Goal: Transaction & Acquisition: Book appointment/travel/reservation

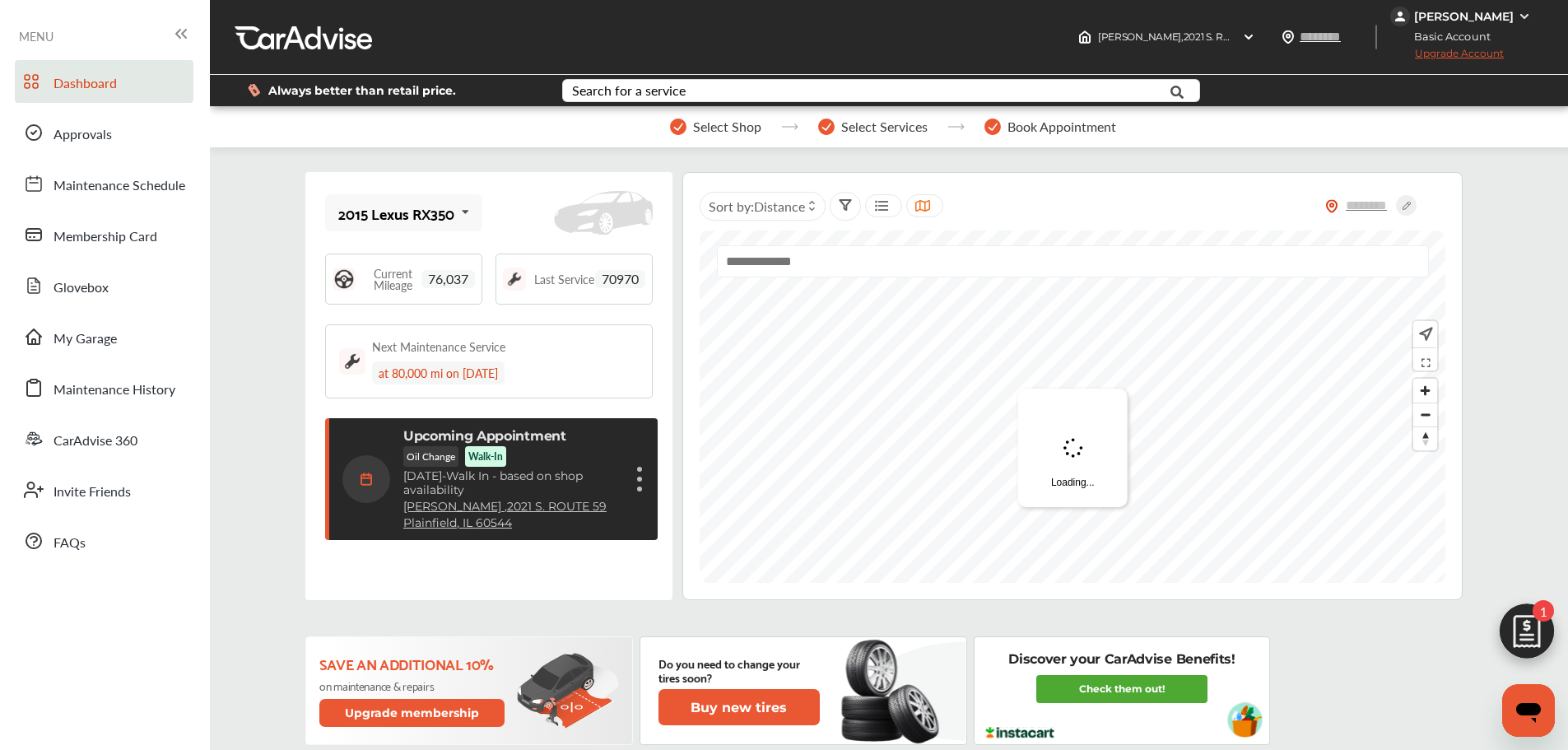
scroll to position [236, 0]
click at [638, 485] on div "Cancel appointment Modify appointment Show details" at bounding box center [639, 479] width 10 height 30
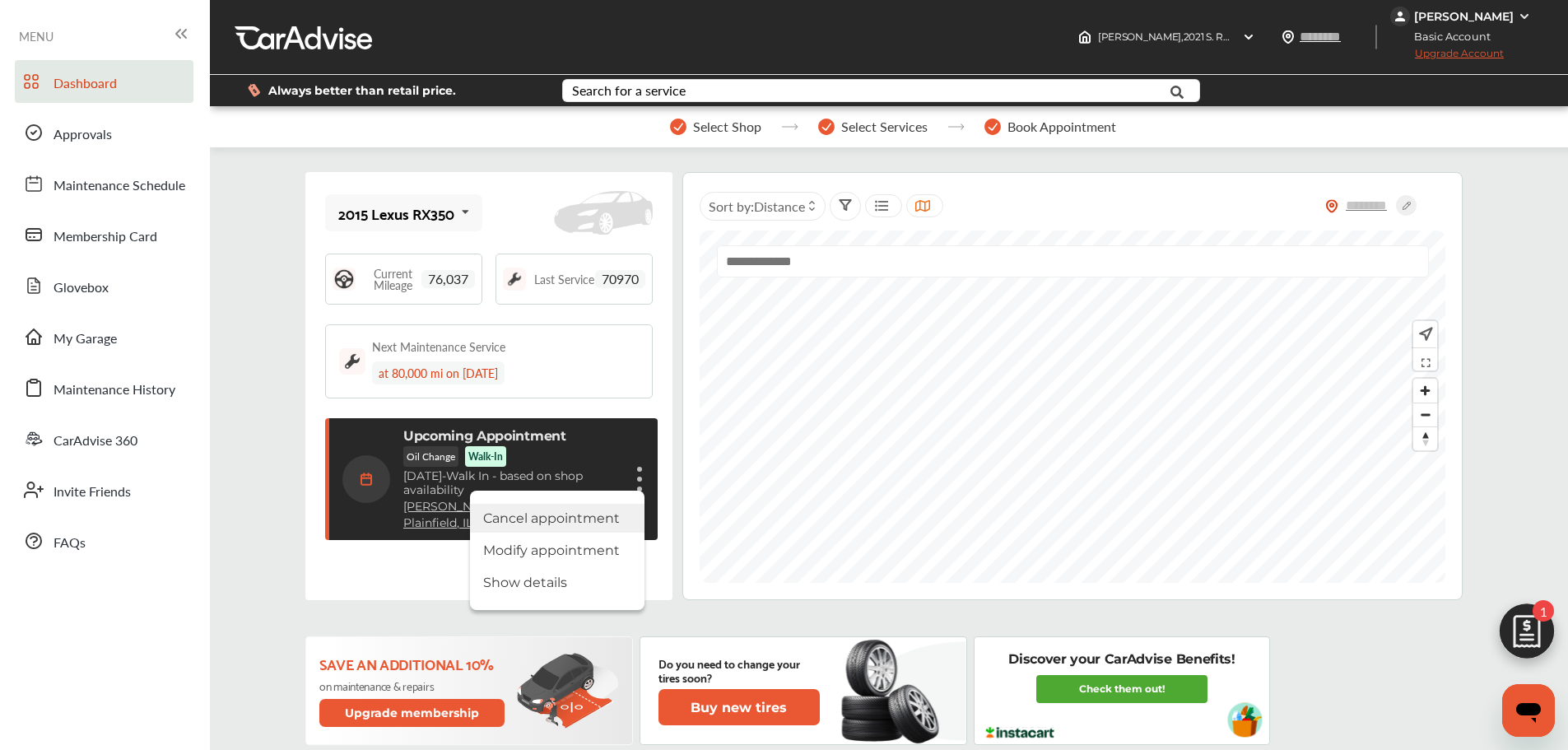
click at [593, 512] on li "Cancel appointment" at bounding box center [558, 517] width 175 height 29
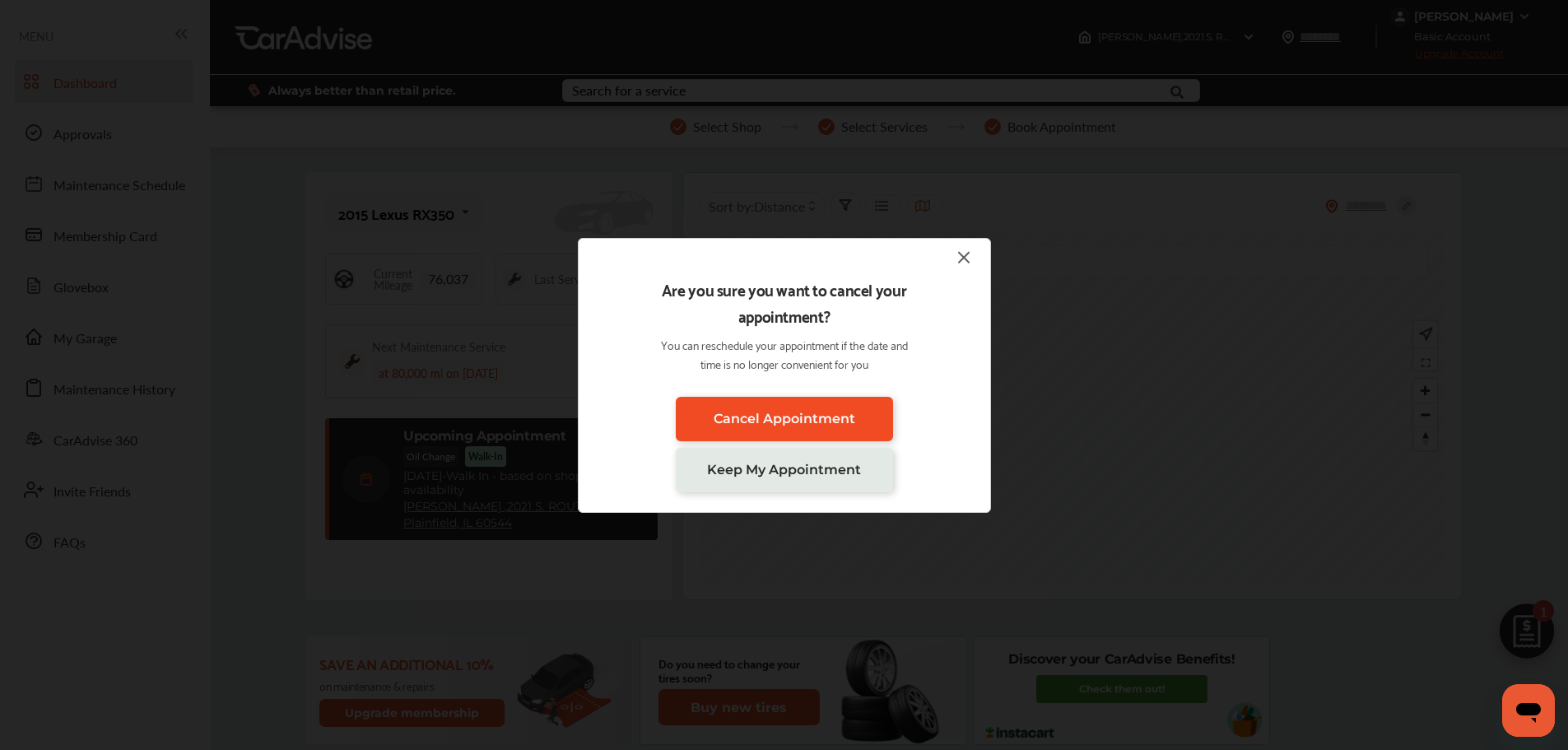
click at [775, 410] on link "Cancel Appointment" at bounding box center [784, 419] width 218 height 45
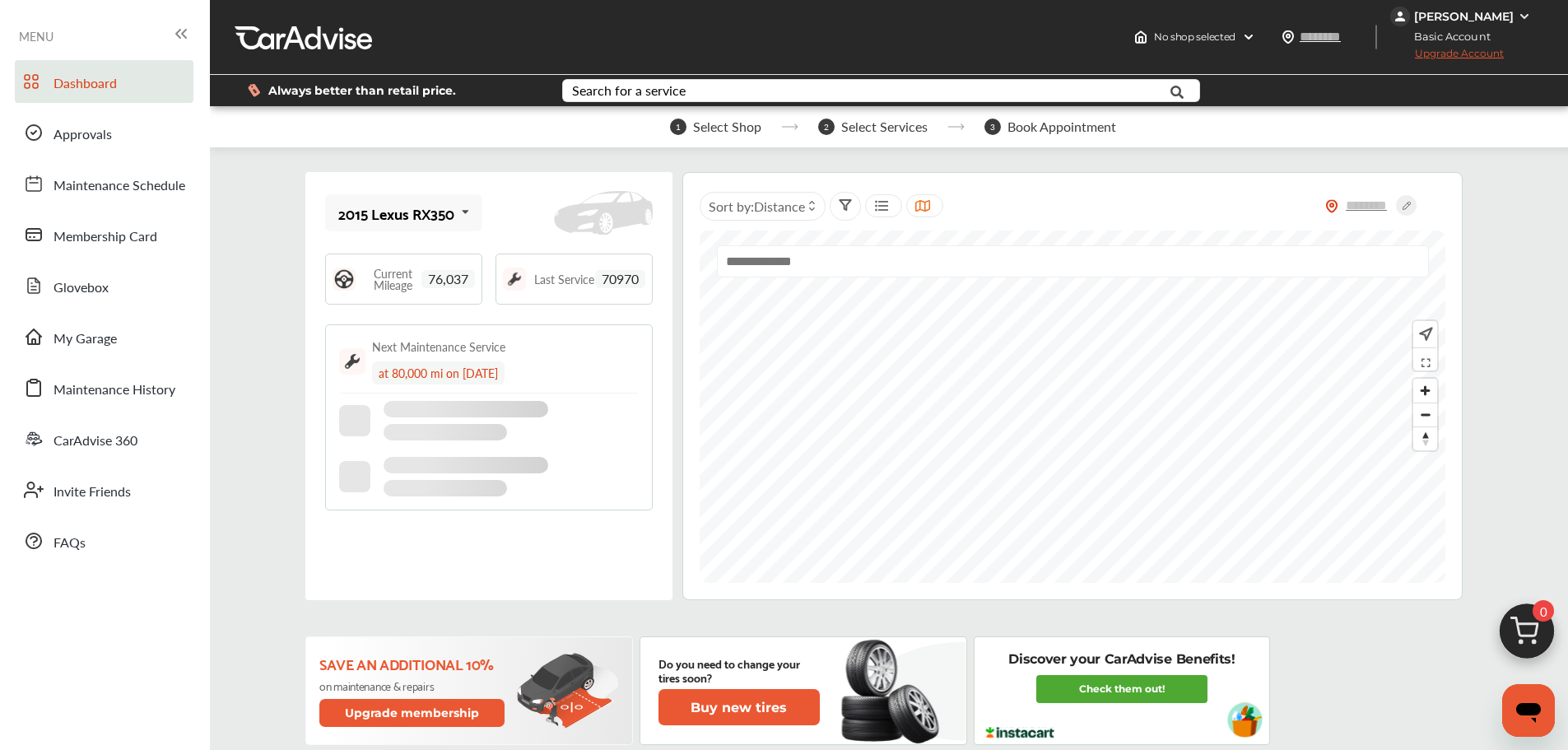
scroll to position [55, 0]
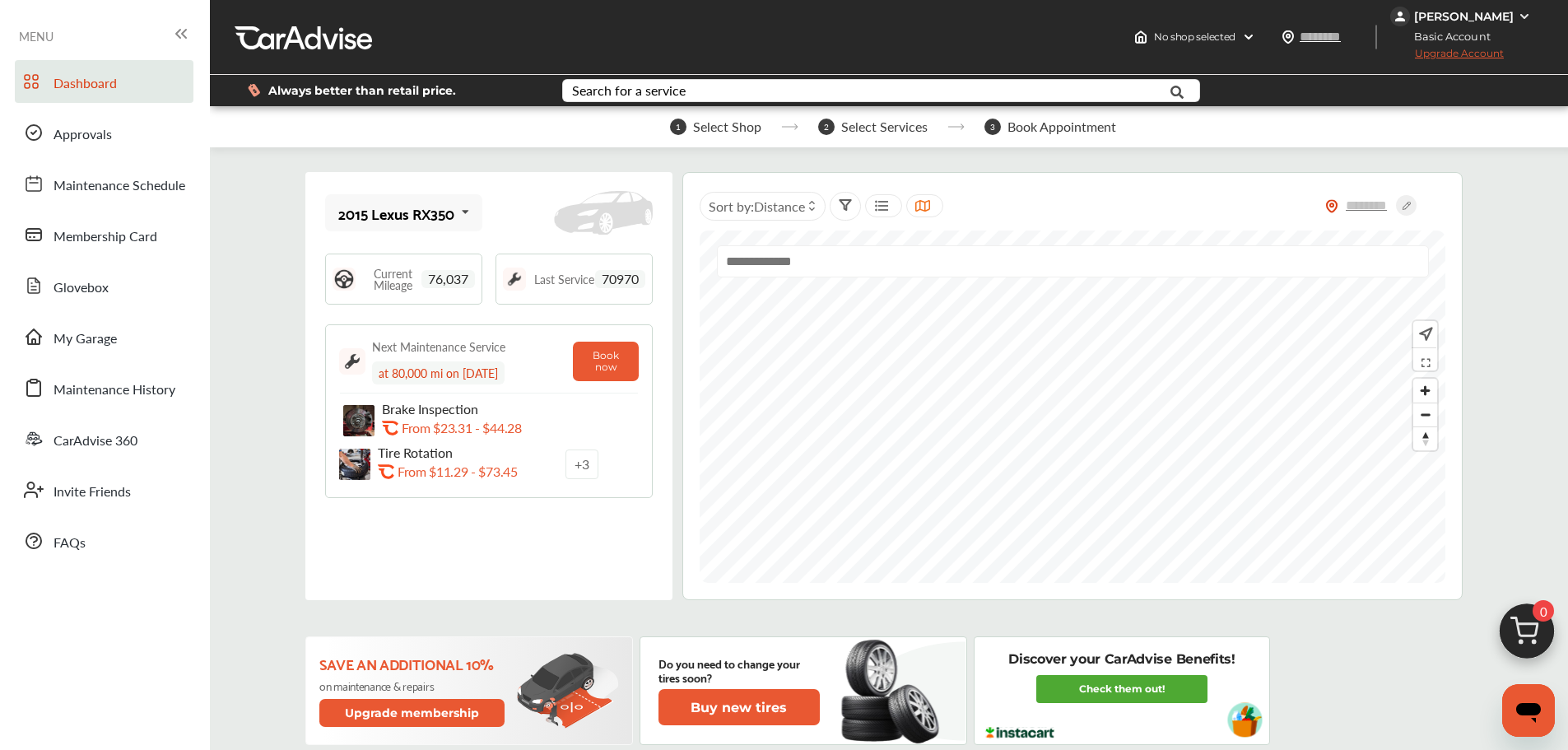
click at [1523, 624] on img at bounding box center [1527, 635] width 79 height 79
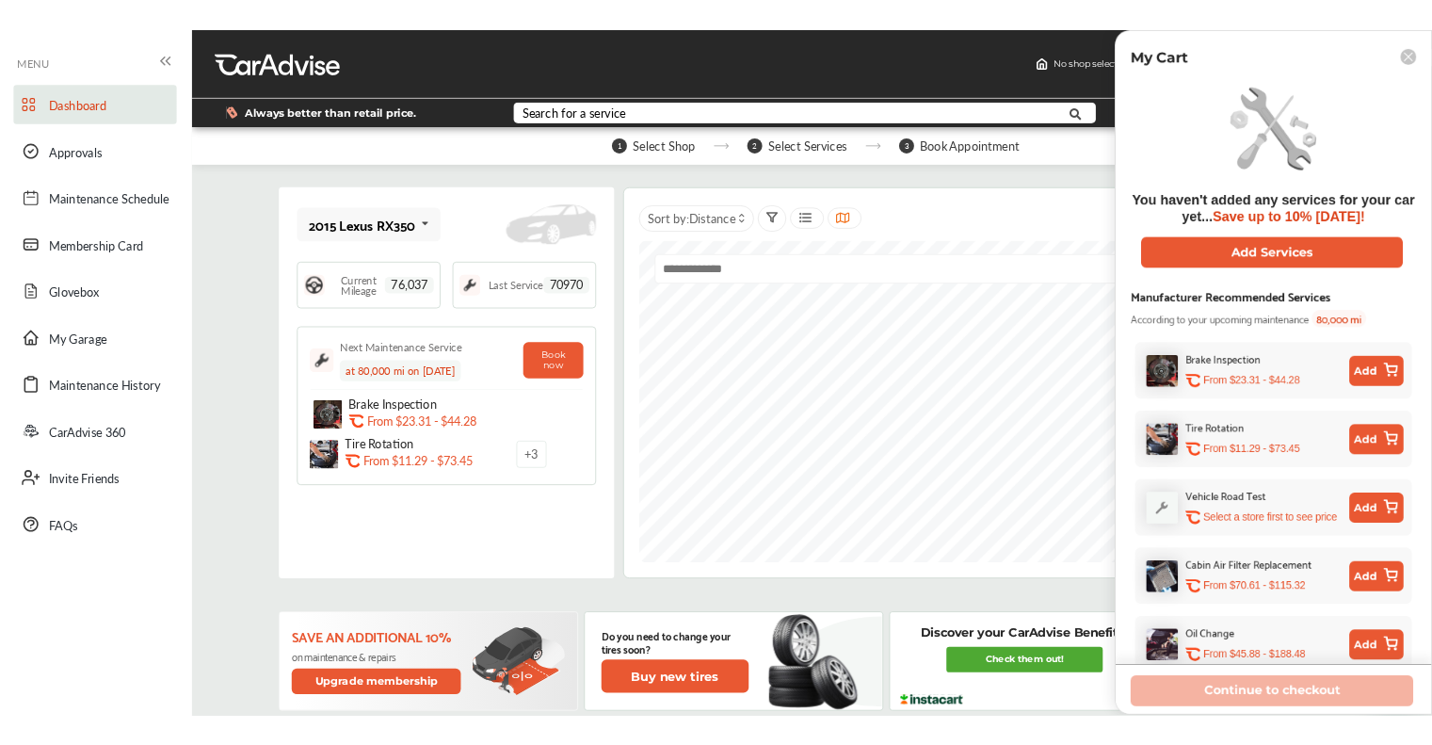
scroll to position [0, 0]
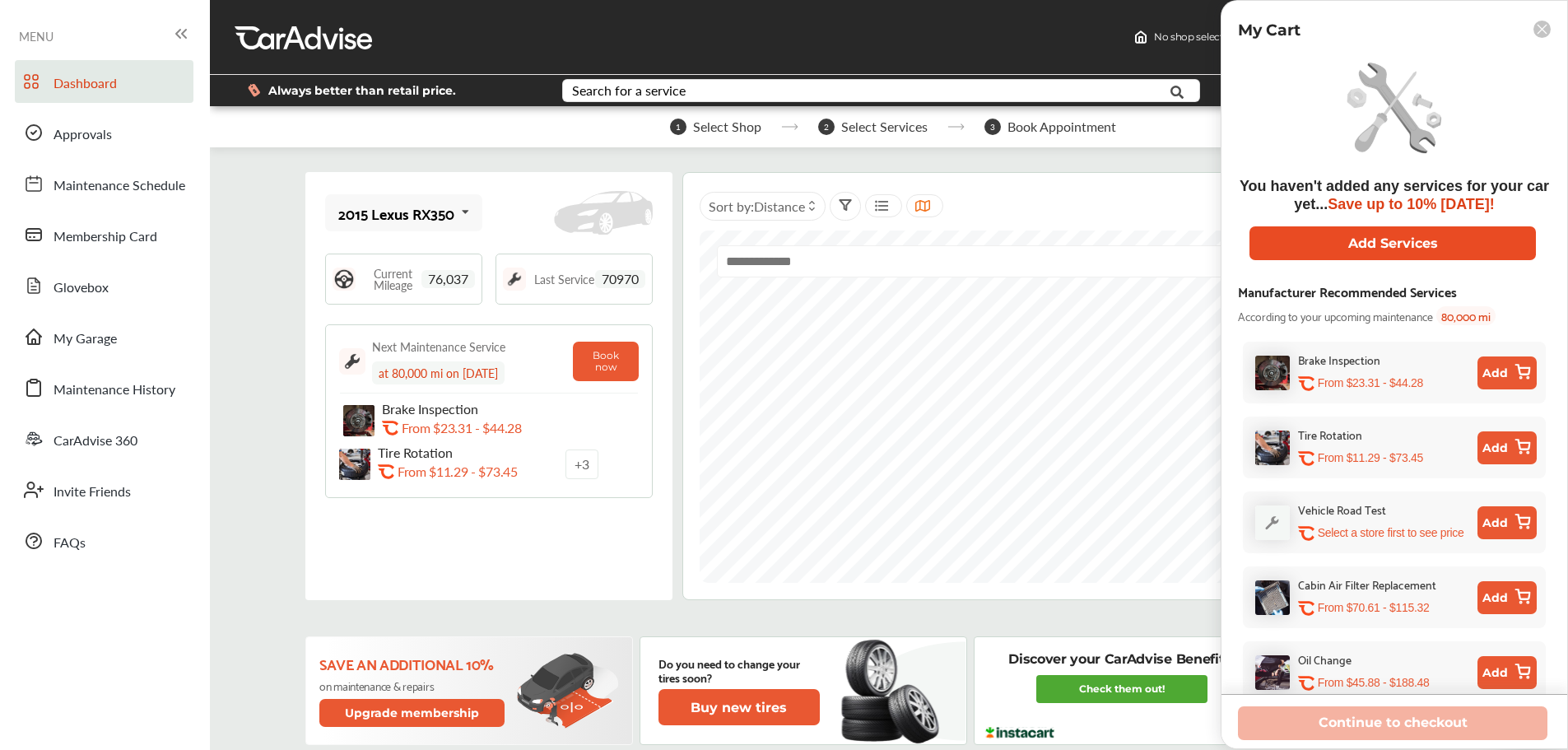
click at [1436, 248] on button "Add Services" at bounding box center [1392, 243] width 287 height 34
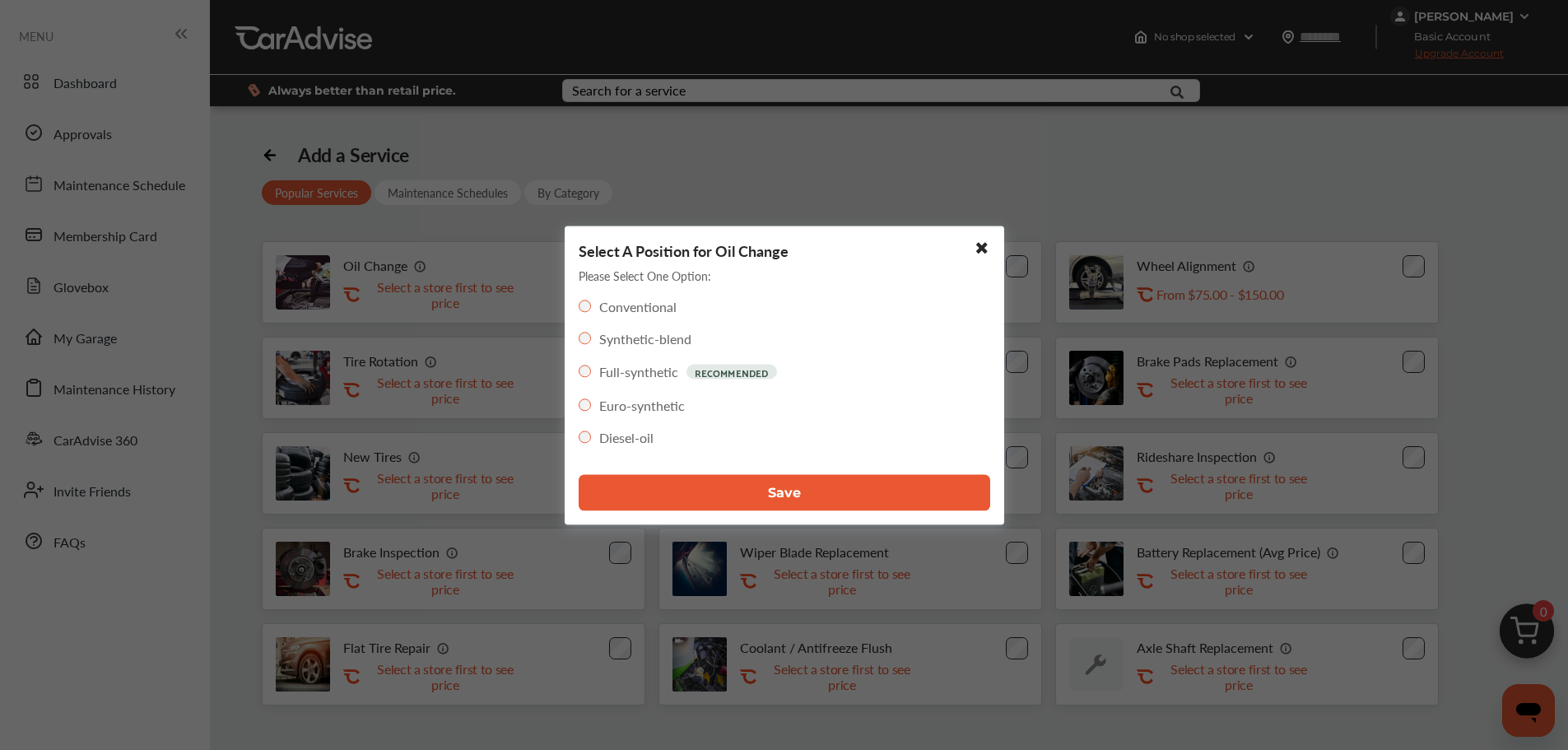
click at [828, 501] on button "Save" at bounding box center [784, 491] width 412 height 36
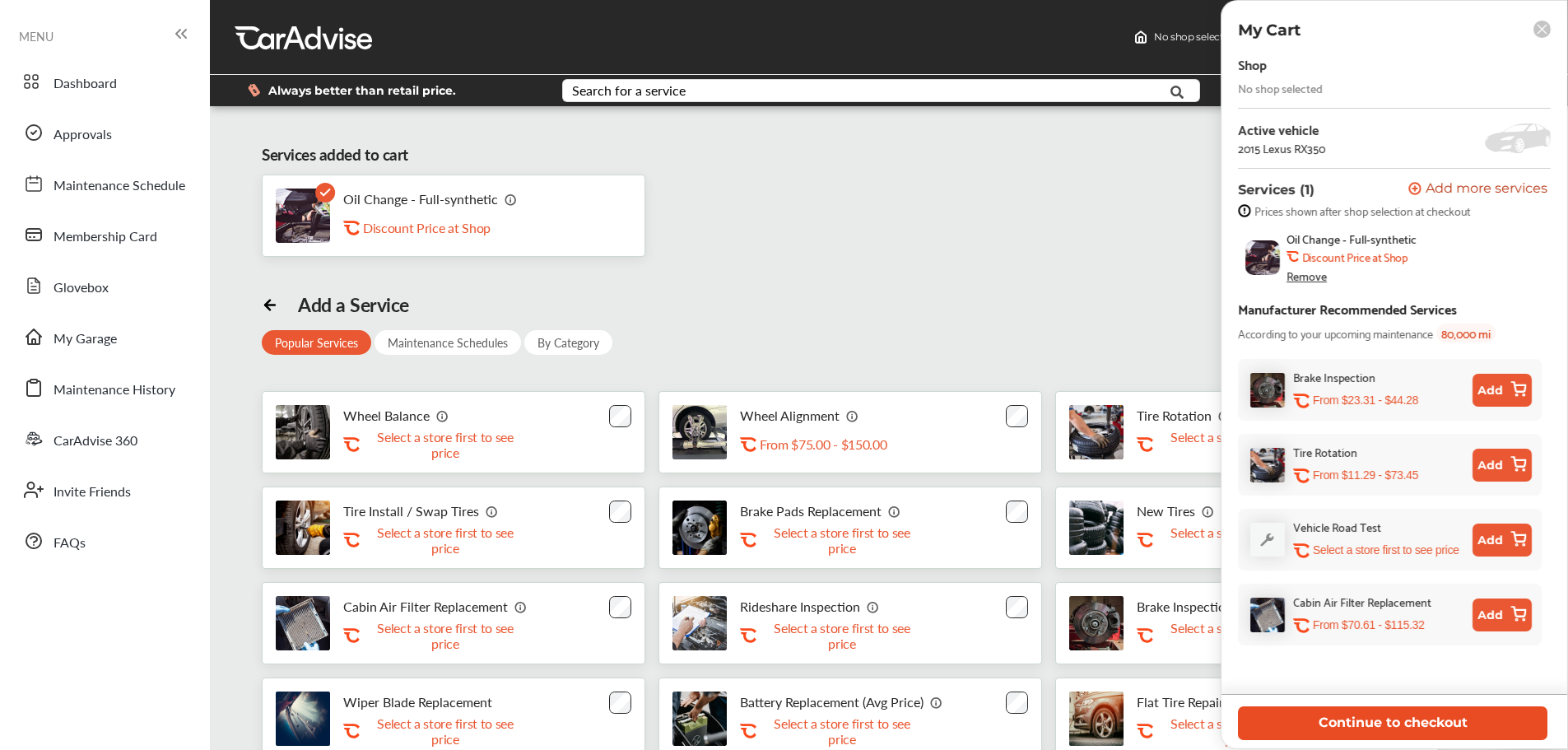
click at [1393, 719] on button "Continue to checkout" at bounding box center [1392, 723] width 309 height 34
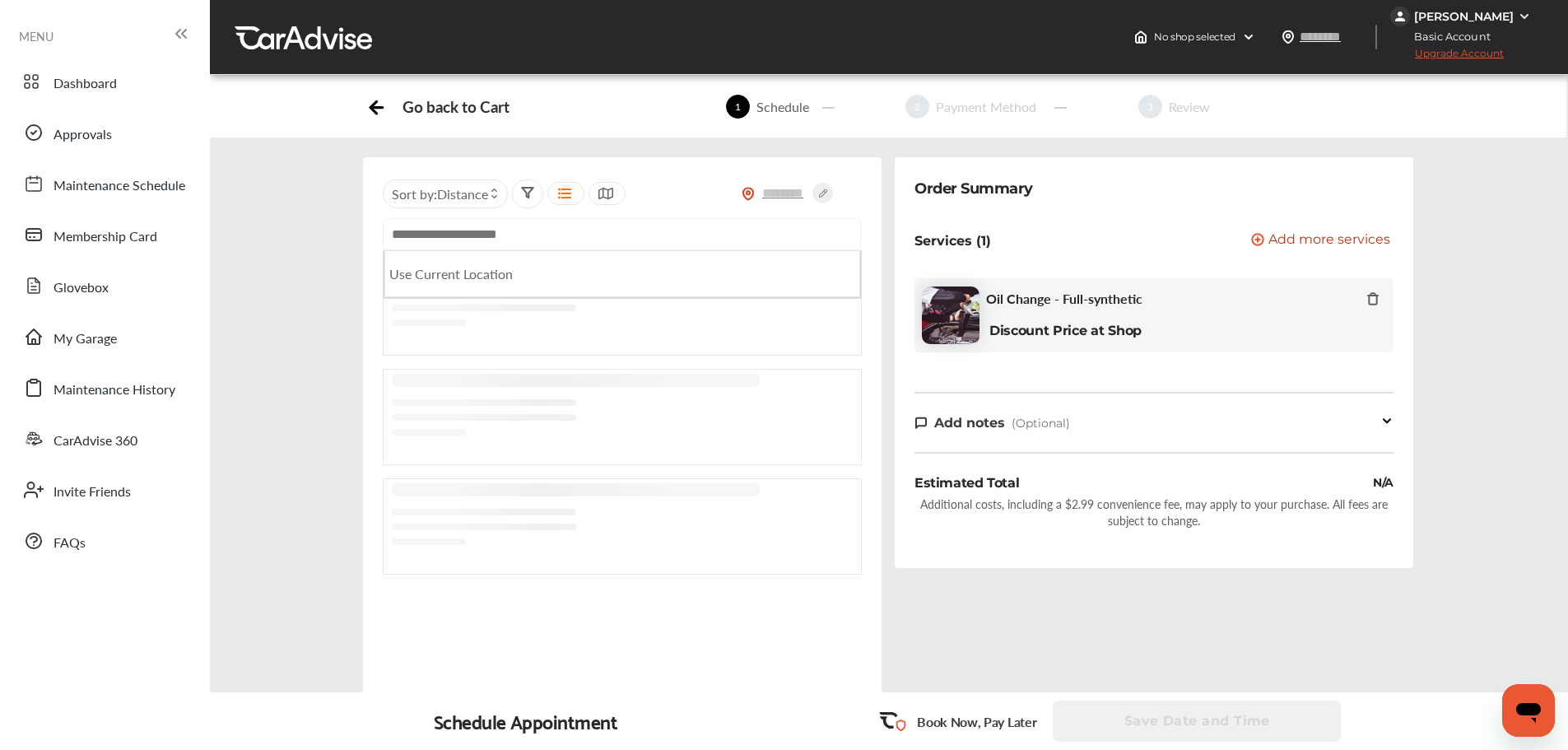
click at [453, 233] on input "text" at bounding box center [621, 234] width 478 height 32
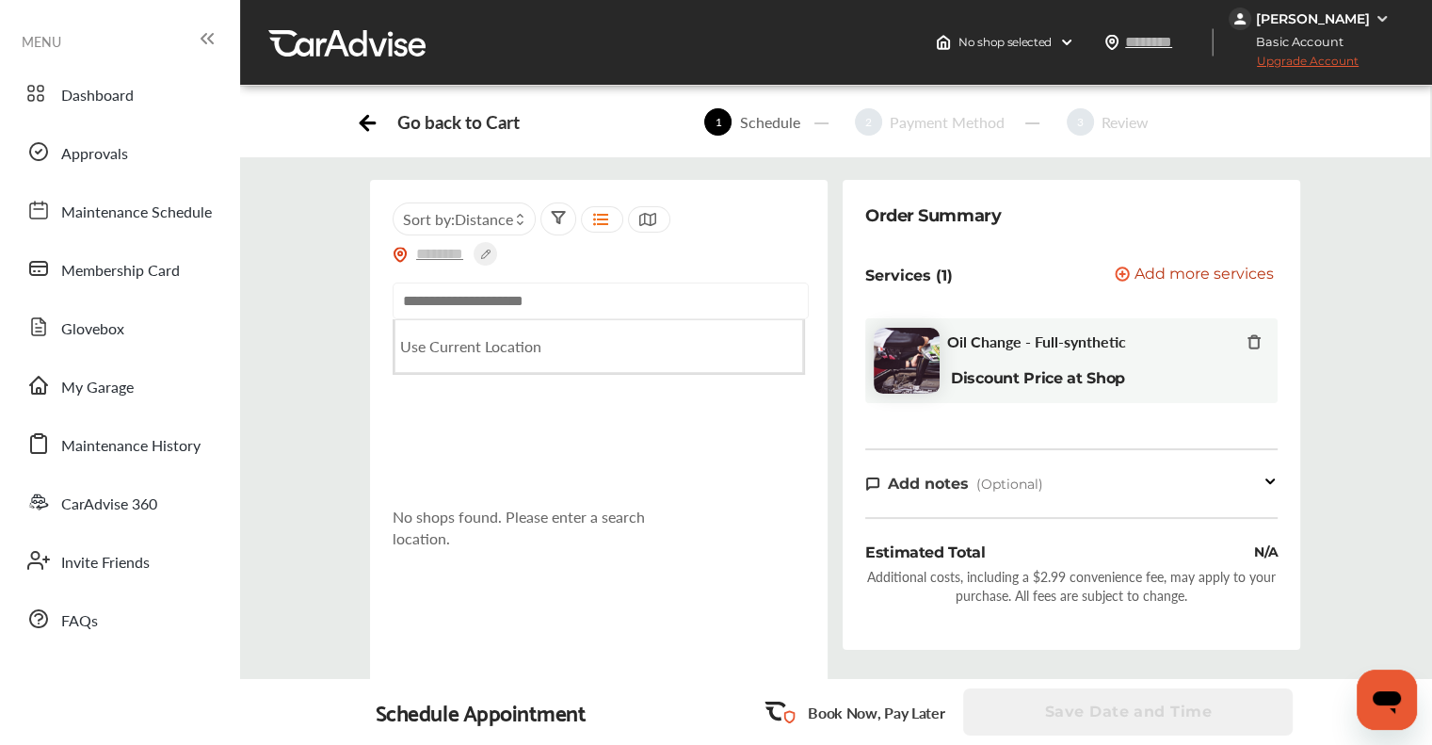
click at [508, 299] on input "text" at bounding box center [601, 300] width 416 height 37
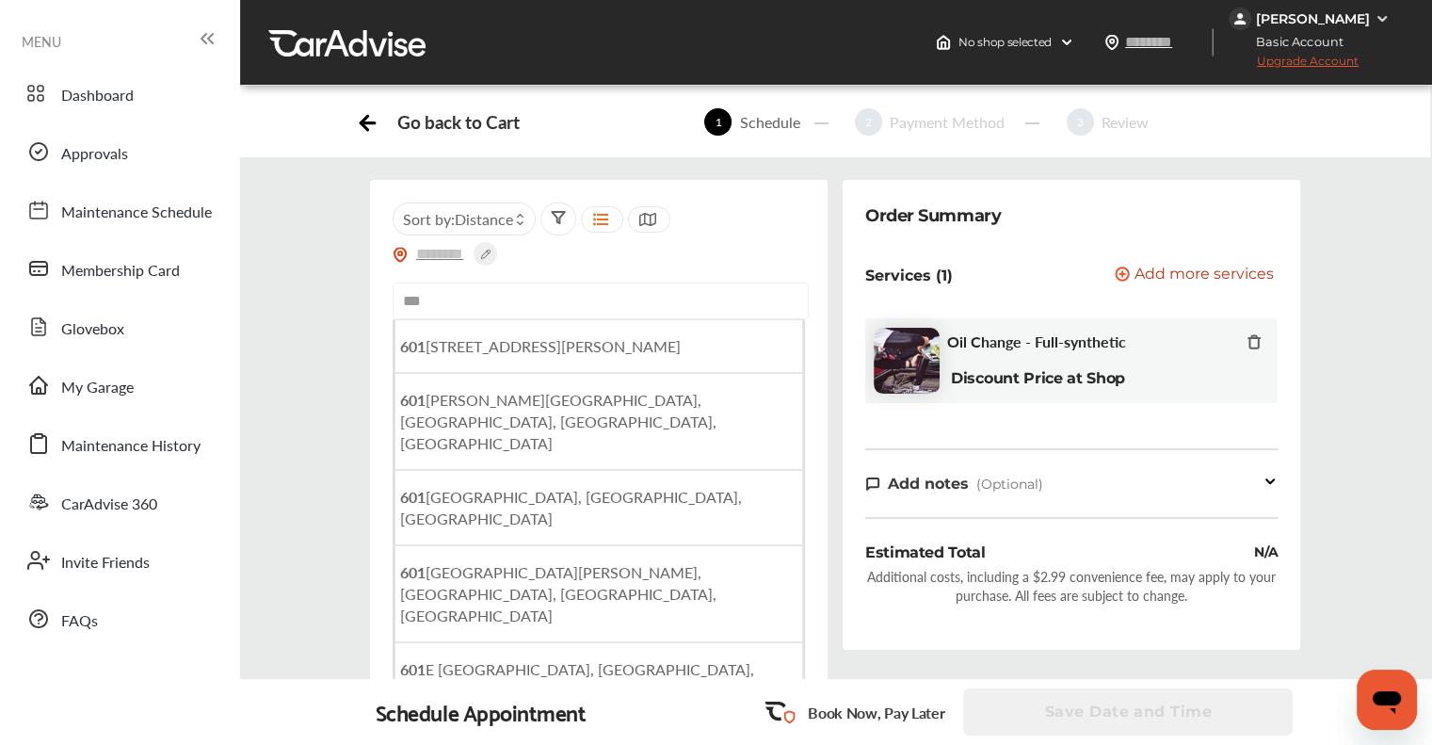
type input "***"
drag, startPoint x: 548, startPoint y: 300, endPoint x: 195, endPoint y: 296, distance: 353.2
click at [195, 296] on div "MENU Dashboard Approvals Maintenance Schedule Membership Card Glovebox My Garag…" at bounding box center [716, 556] width 1432 height 1113
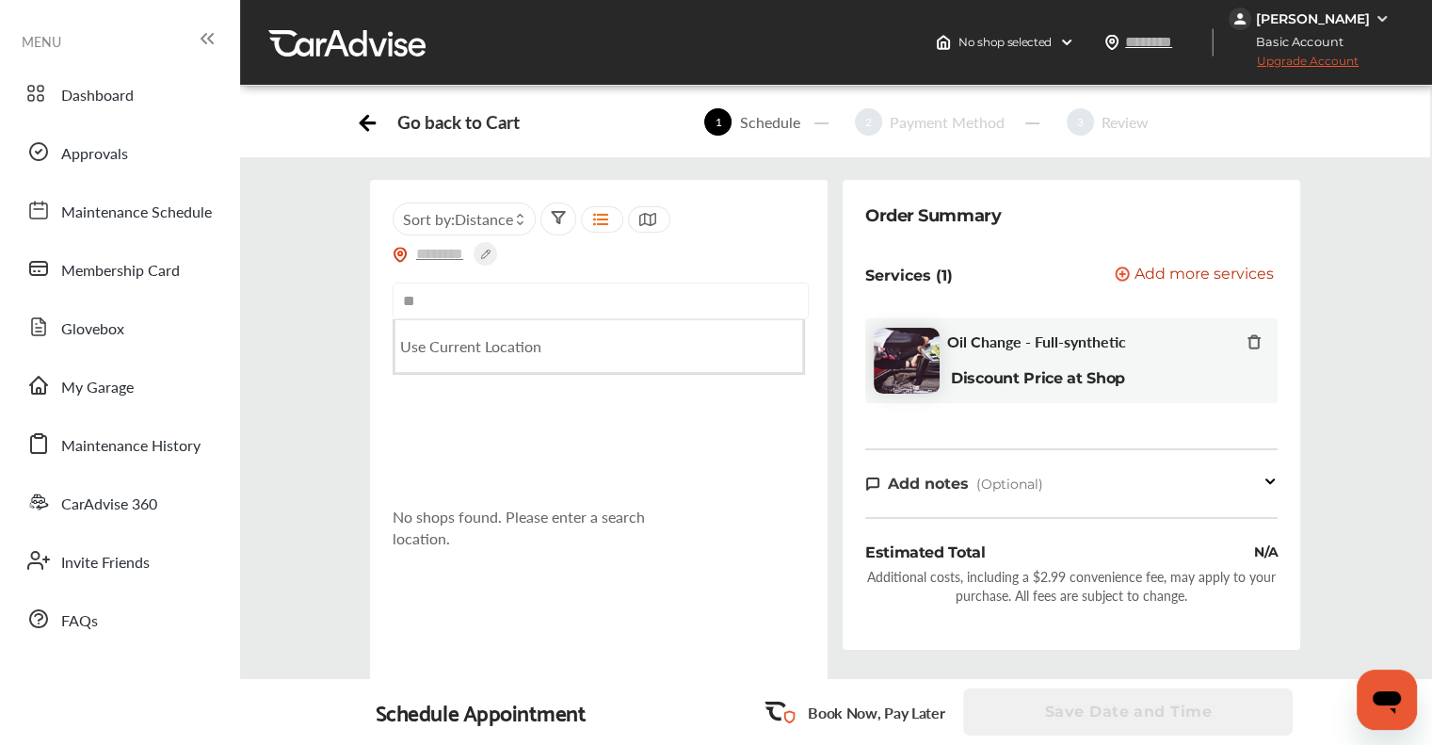
type input "*"
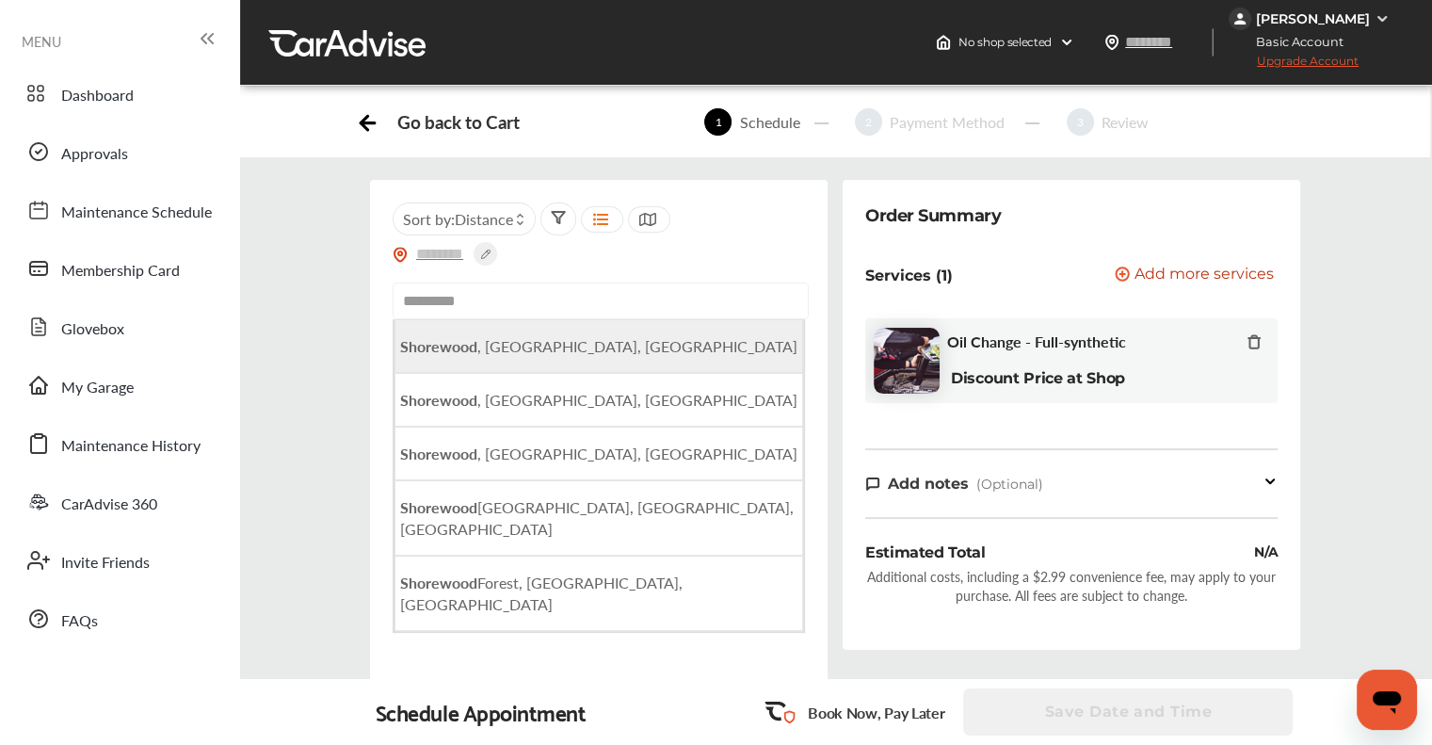
click at [448, 330] on li "[GEOGRAPHIC_DATA] , [GEOGRAPHIC_DATA], [GEOGRAPHIC_DATA]" at bounding box center [599, 346] width 409 height 54
type input "**********"
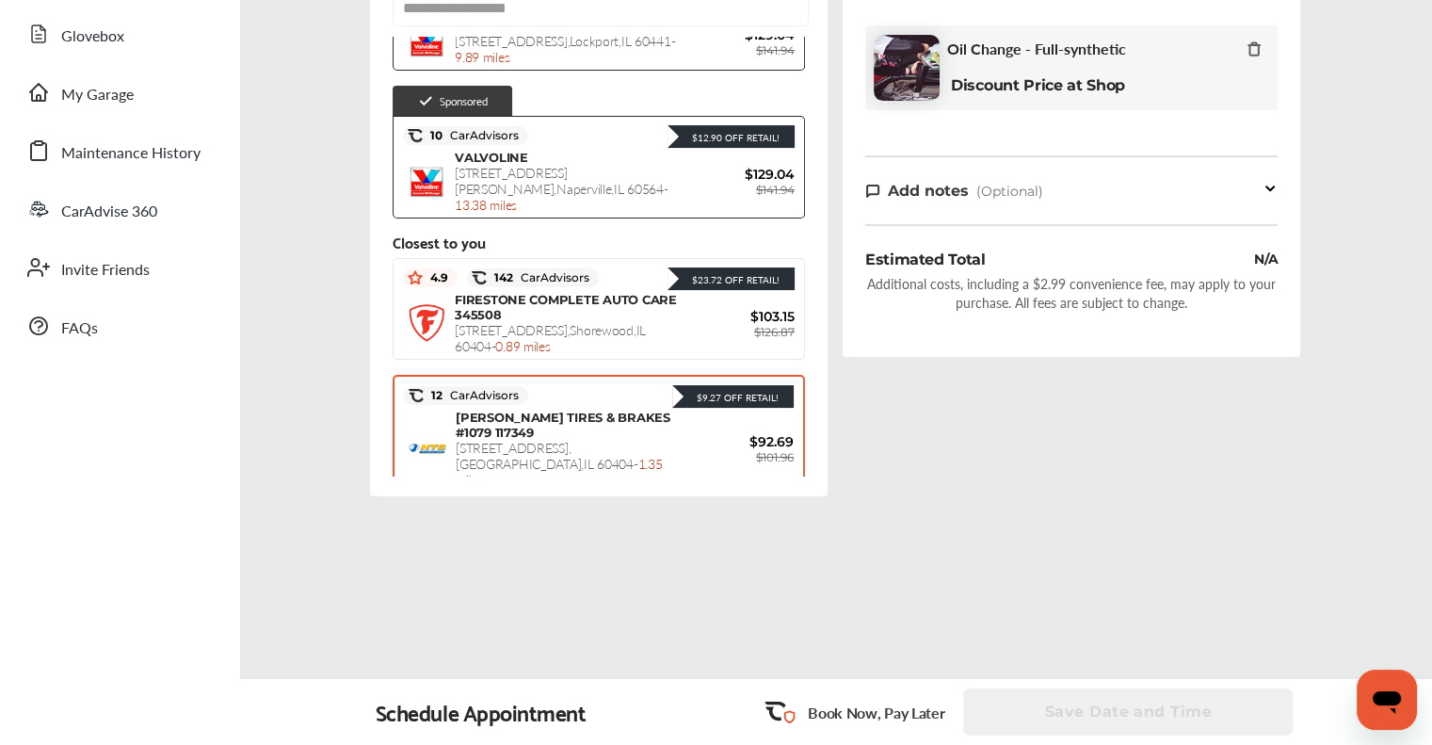
scroll to position [282, 0]
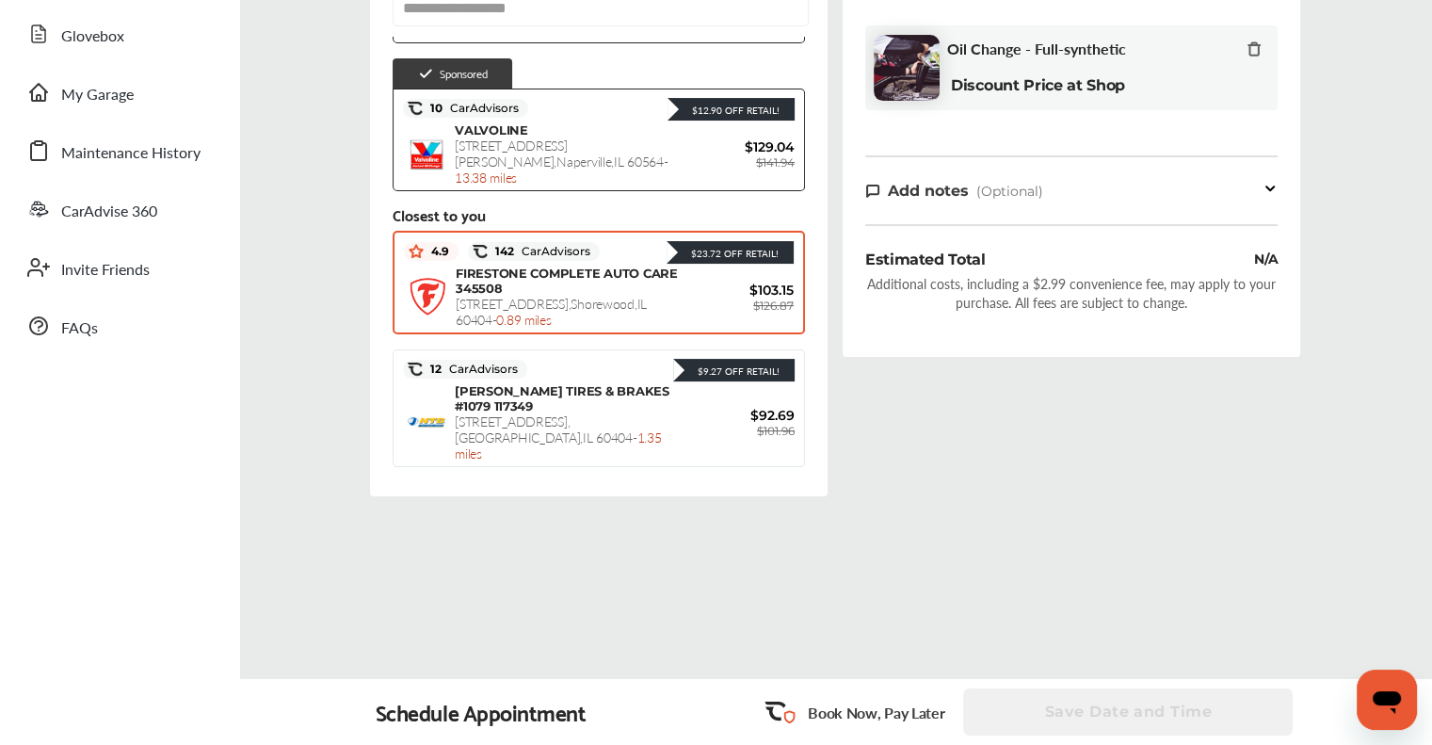
click at [612, 266] on div "FIRESTONE COMPLETE AUTO CARE 345508 [STREET_ADDRESS] - 0.89 miles" at bounding box center [568, 297] width 225 height 62
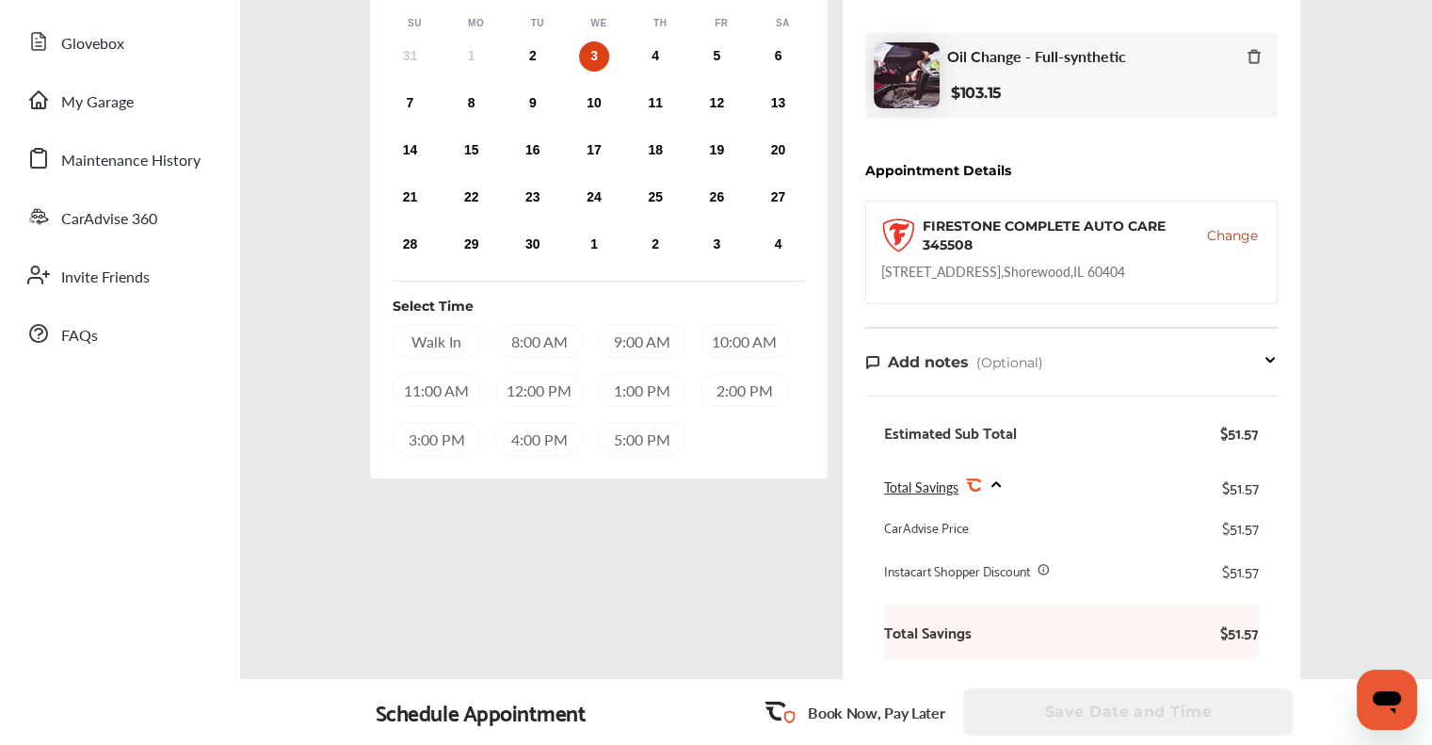
scroll to position [252, 0]
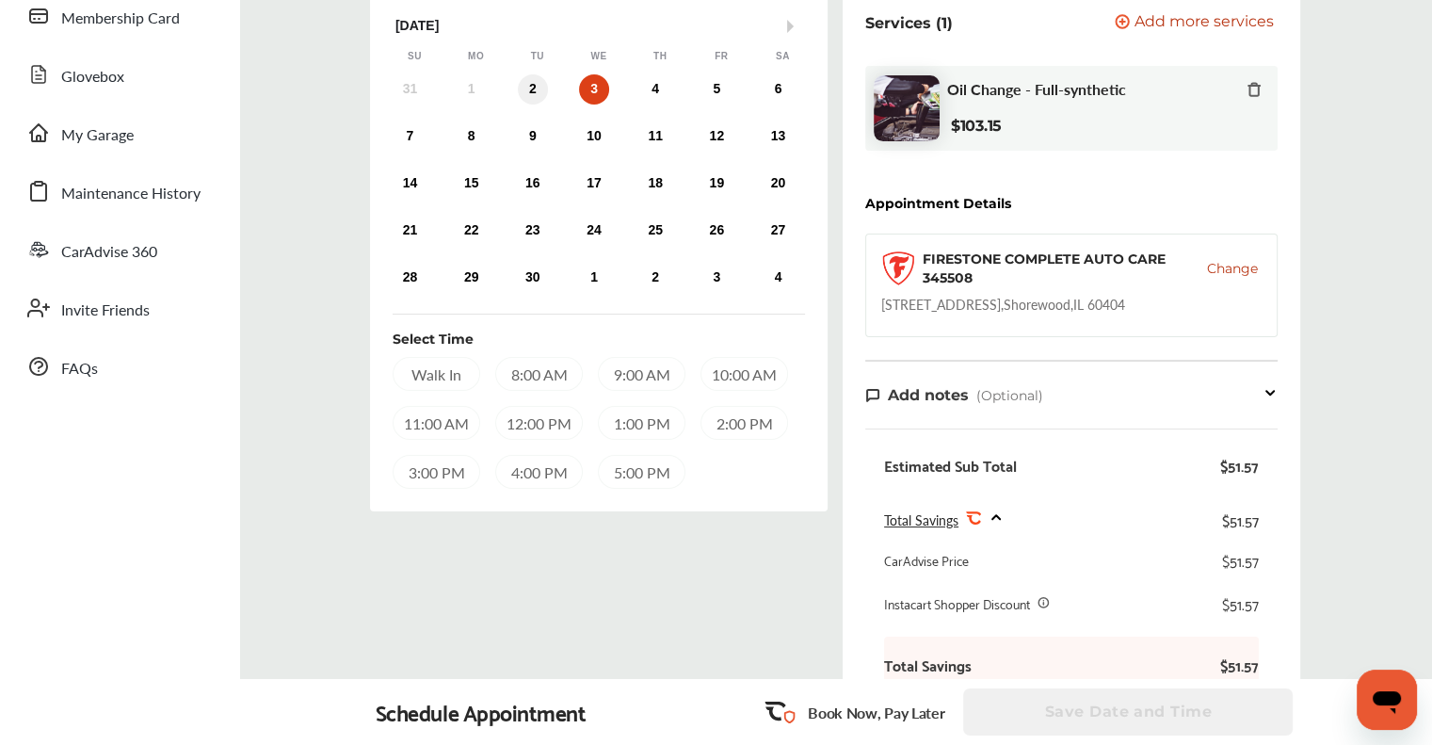
click at [542, 89] on div "2" at bounding box center [533, 89] width 30 height 30
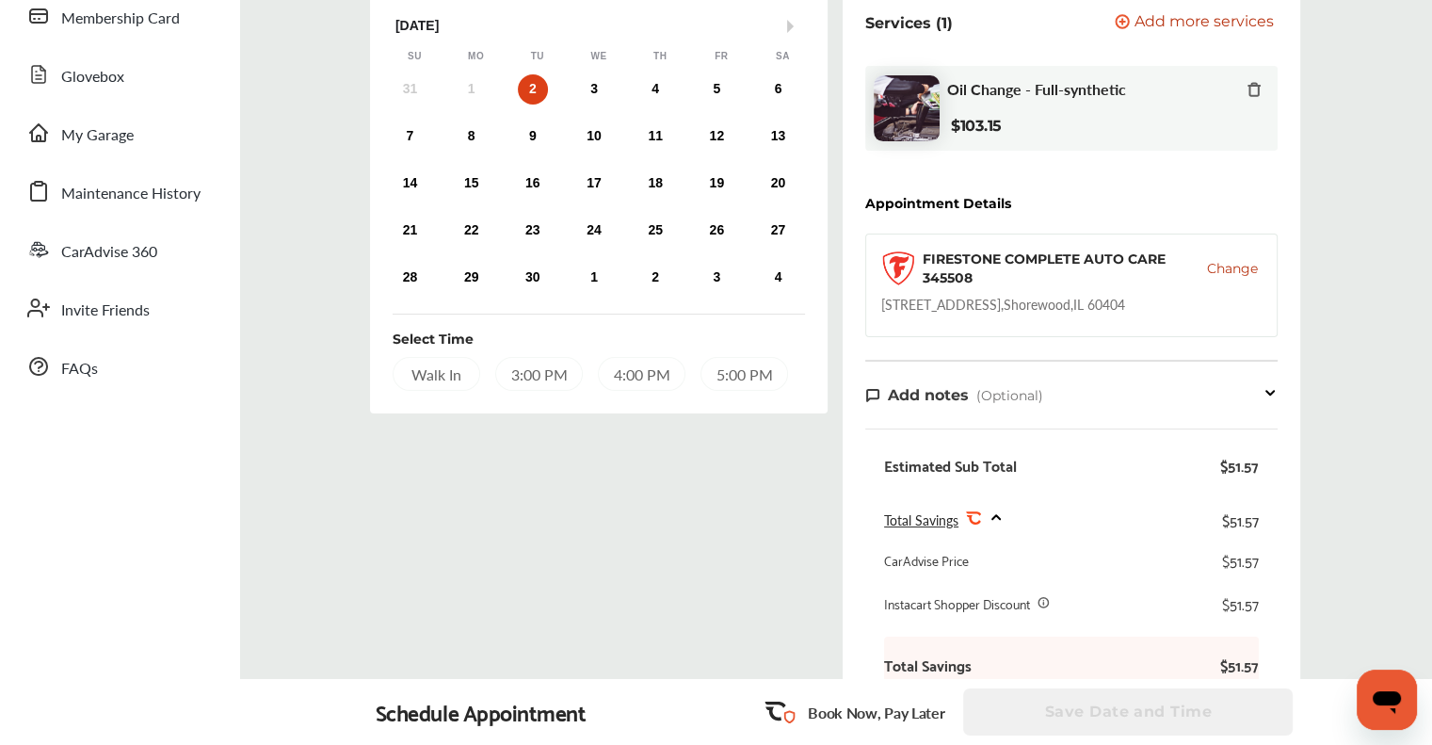
click at [460, 375] on div "Walk In" at bounding box center [437, 374] width 88 height 34
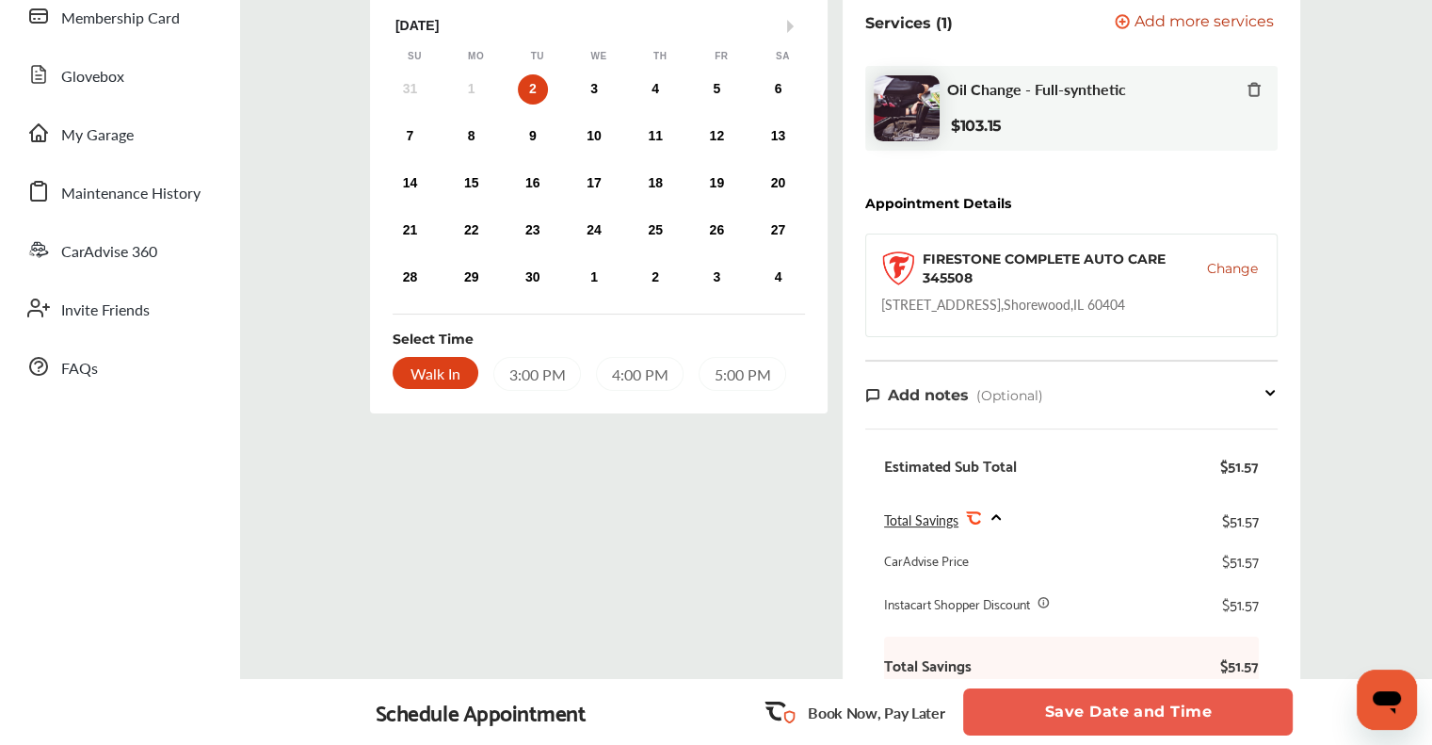
click at [1116, 713] on button "Save Date and Time" at bounding box center [1128, 711] width 330 height 47
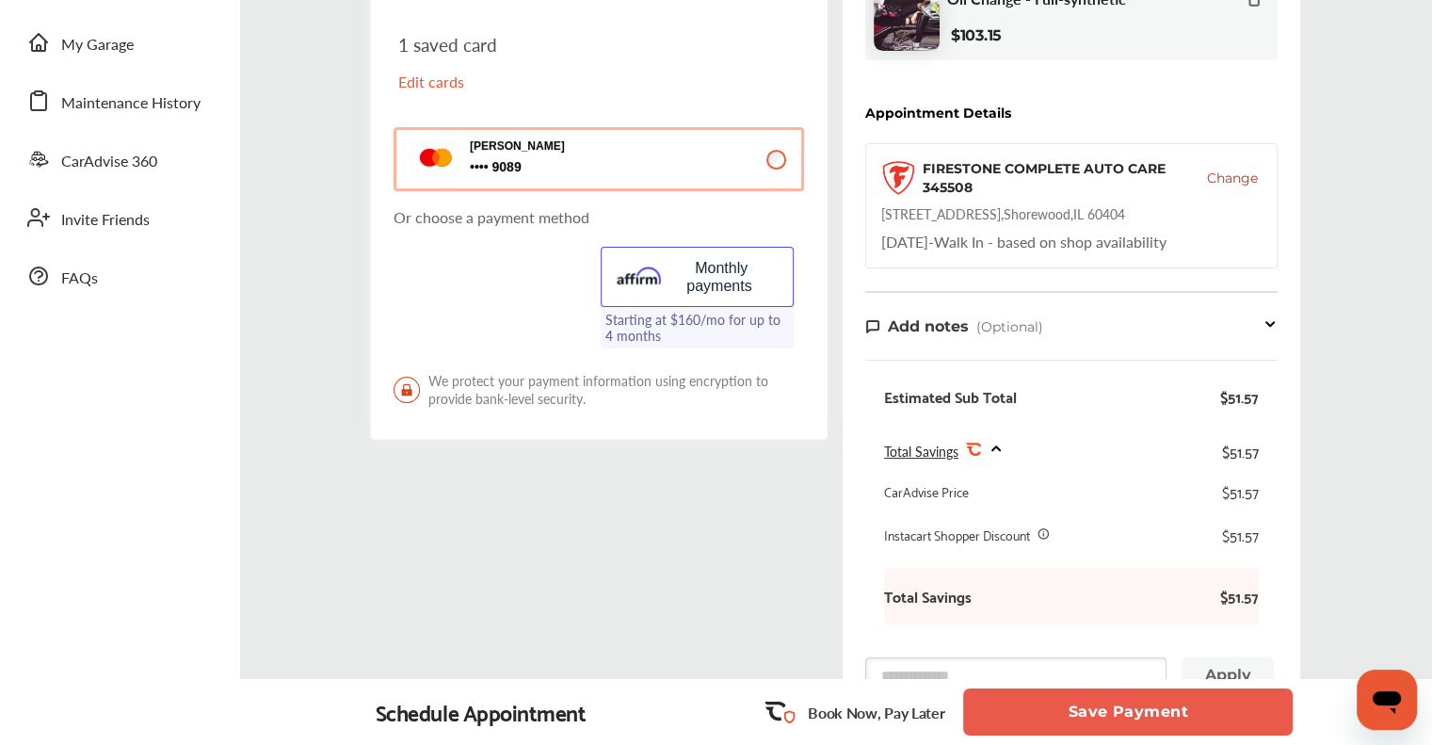
scroll to position [377, 0]
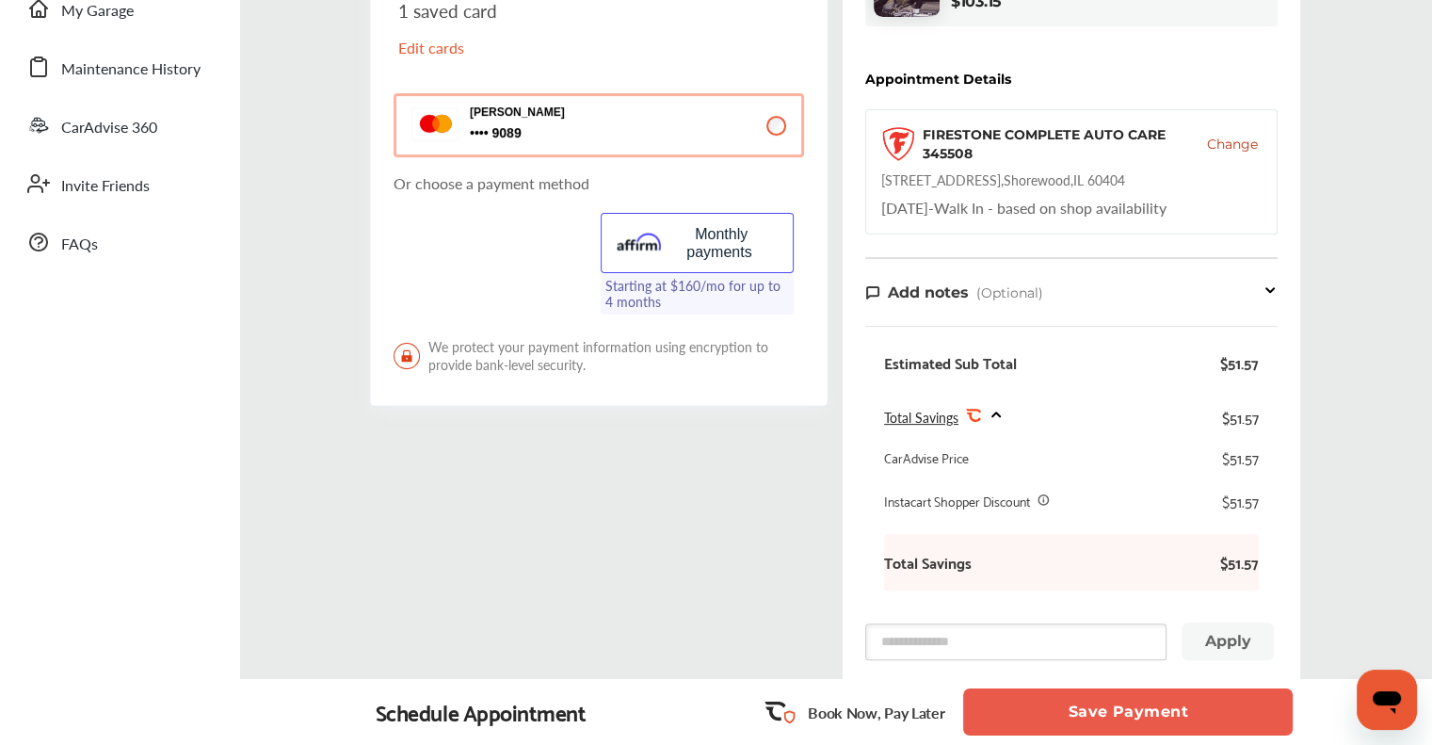
click at [1098, 719] on button "Save Payment" at bounding box center [1128, 711] width 330 height 47
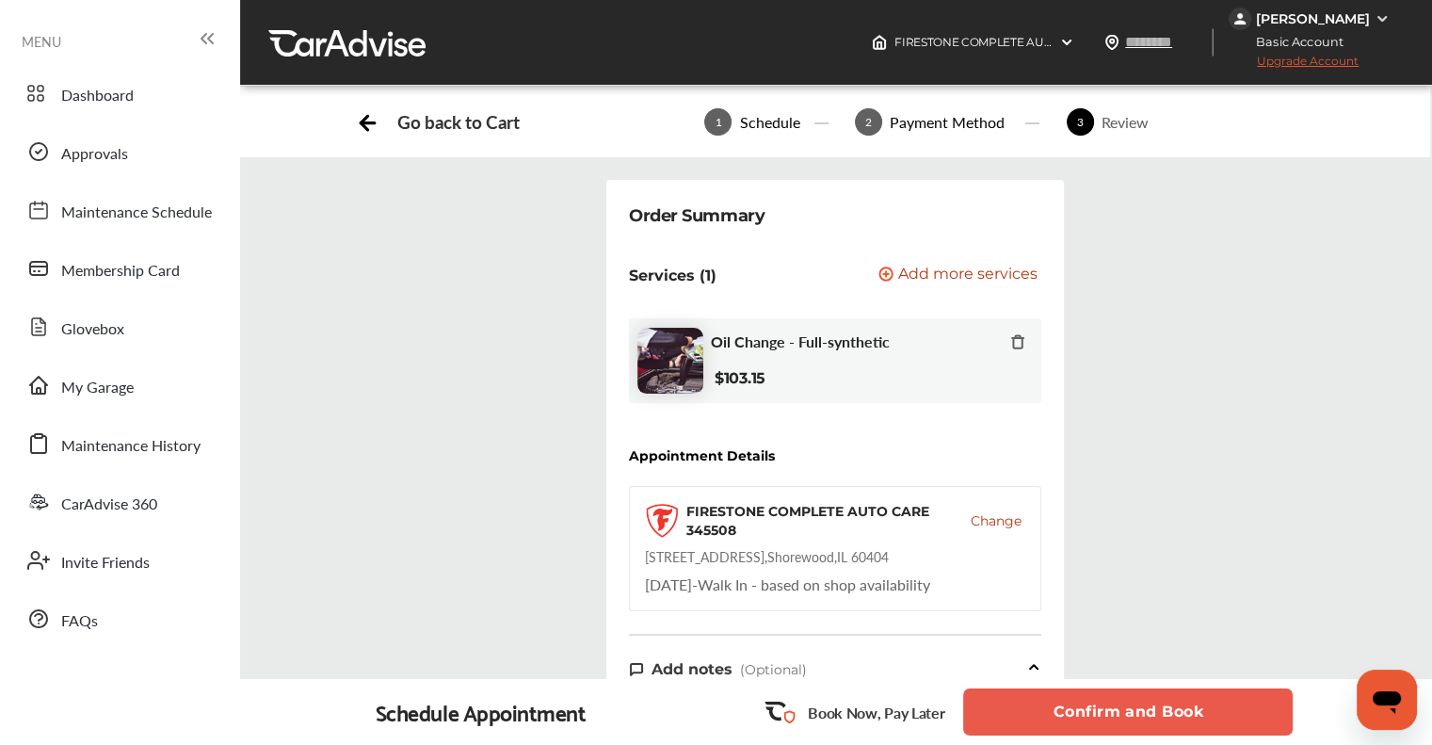
click at [1102, 716] on button "Confirm and Book" at bounding box center [1128, 711] width 330 height 47
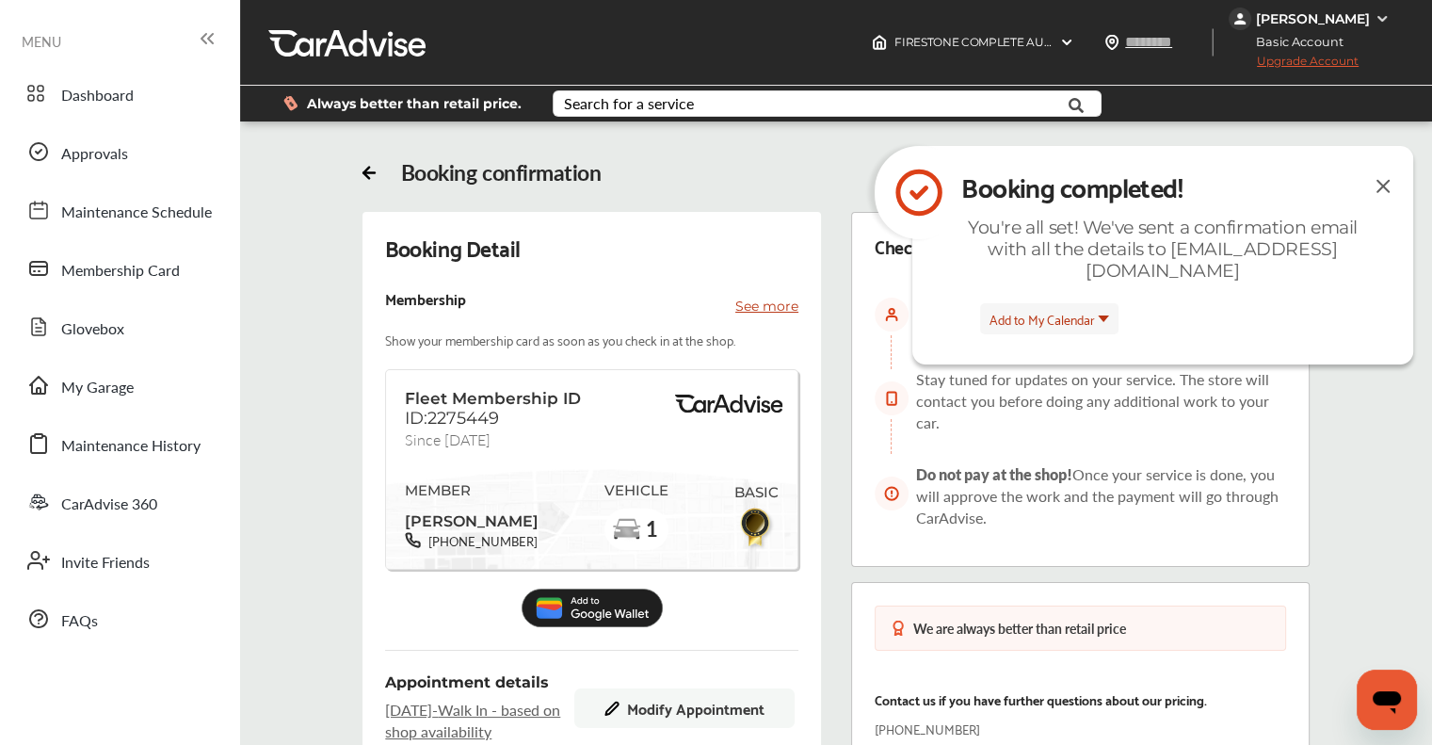
click at [1375, 184] on img at bounding box center [1383, 186] width 23 height 24
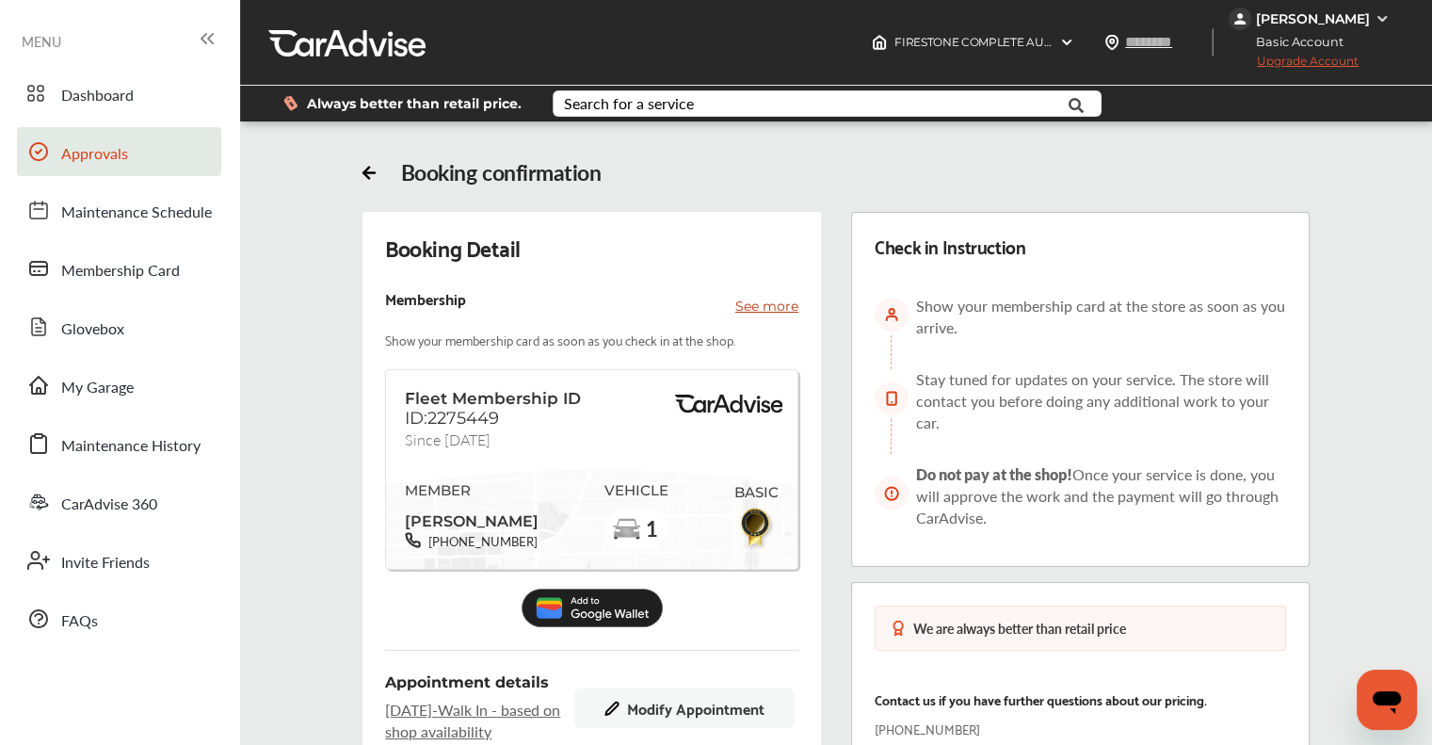
drag, startPoint x: 108, startPoint y: 90, endPoint x: 157, endPoint y: 164, distance: 88.3
click at [109, 90] on span "Dashboard" at bounding box center [97, 96] width 73 height 24
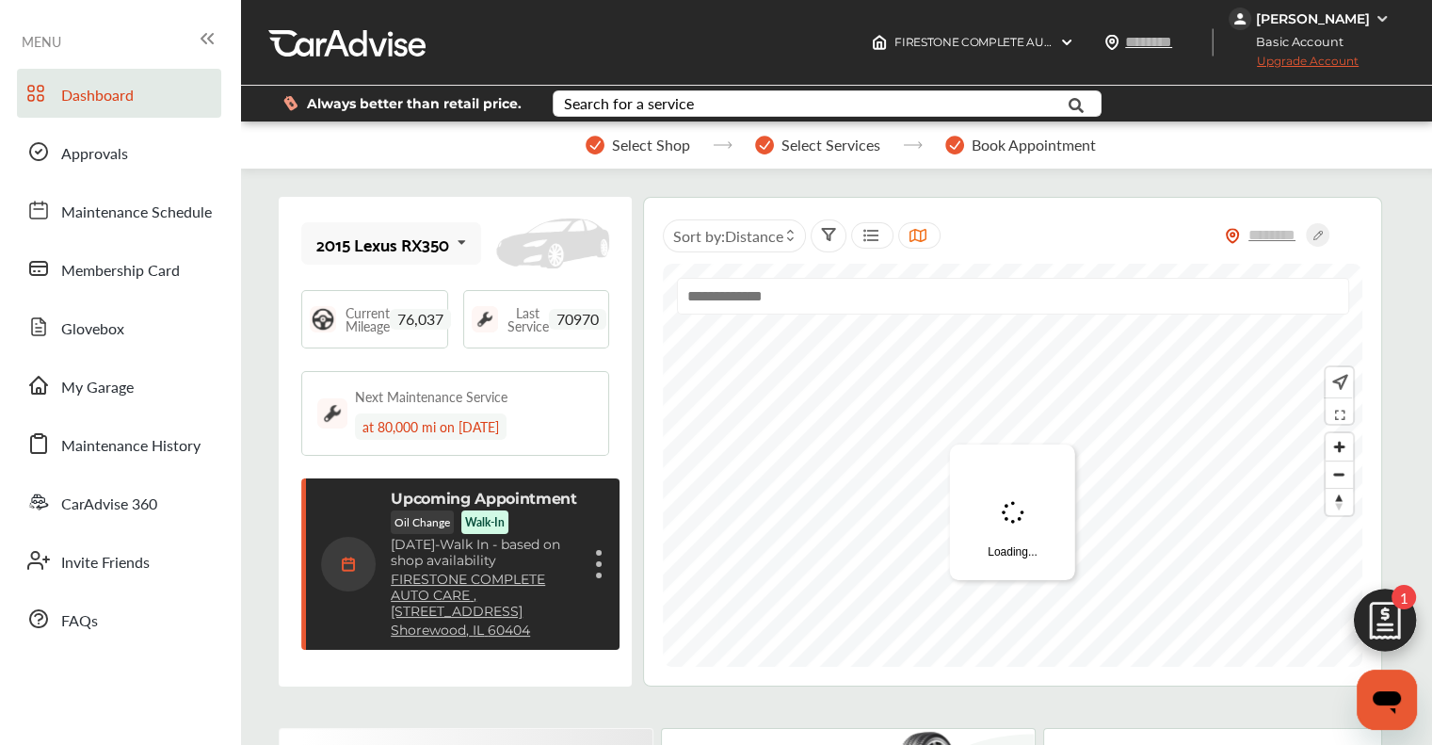
scroll to position [274, 0]
click at [605, 553] on div "Upcoming Appointment Oil Change Walk-In [DATE] - Walk In - based on shop availa…" at bounding box center [460, 563] width 318 height 171
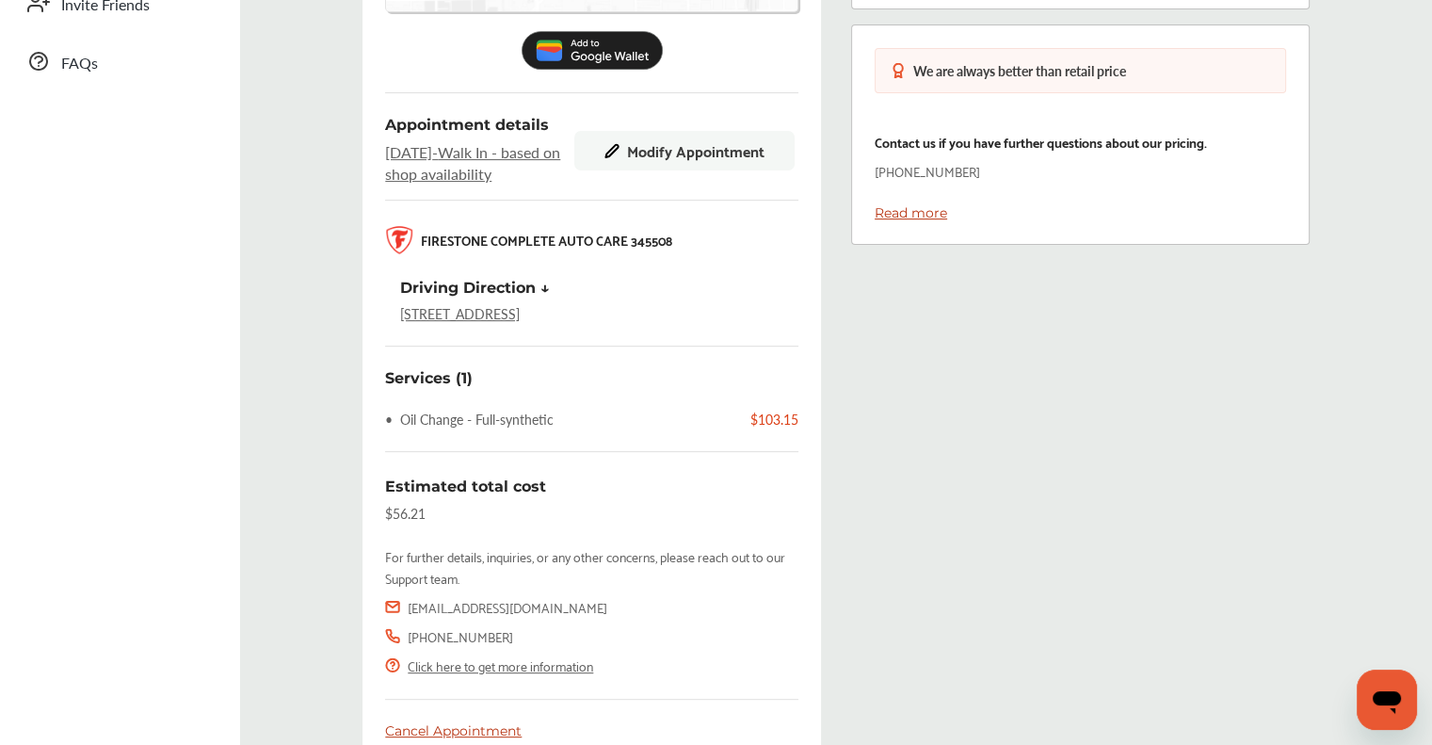
scroll to position [565, 0]
